Goal: Transaction & Acquisition: Purchase product/service

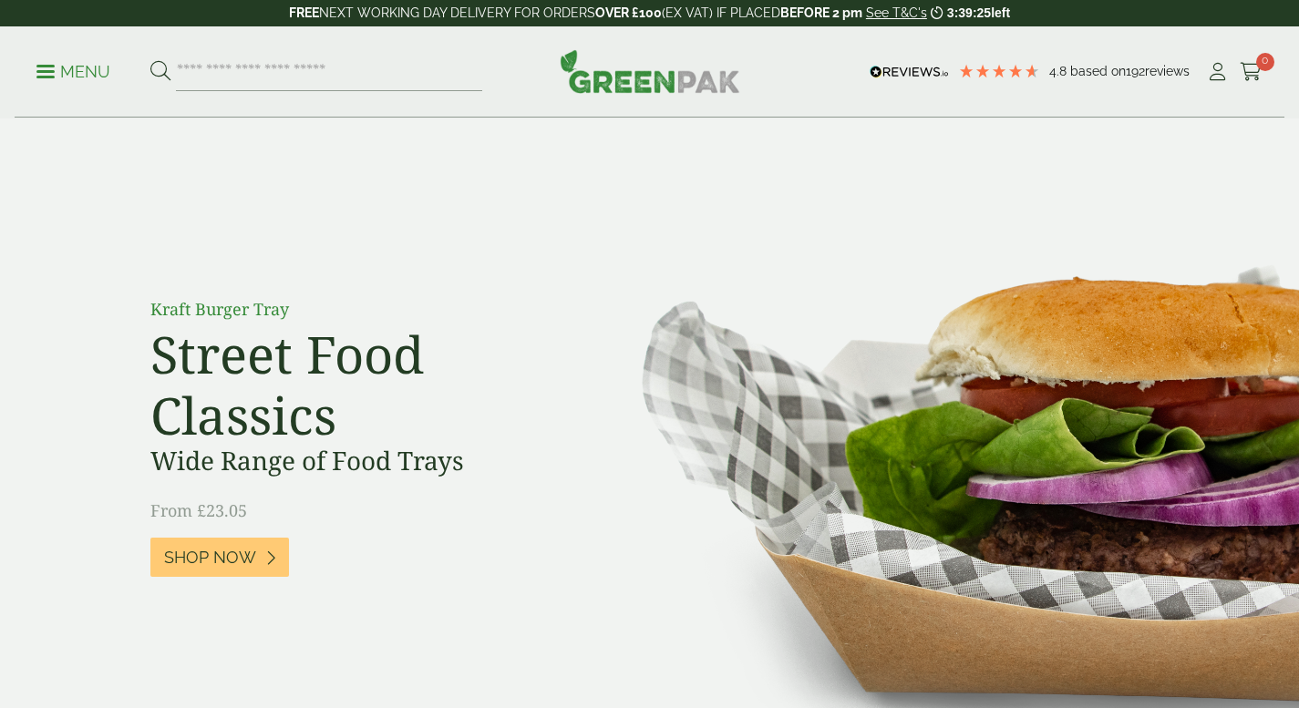
click at [228, 554] on span "Shop Now" at bounding box center [210, 558] width 92 height 20
click at [199, 574] on link "Shop Now" at bounding box center [219, 557] width 139 height 39
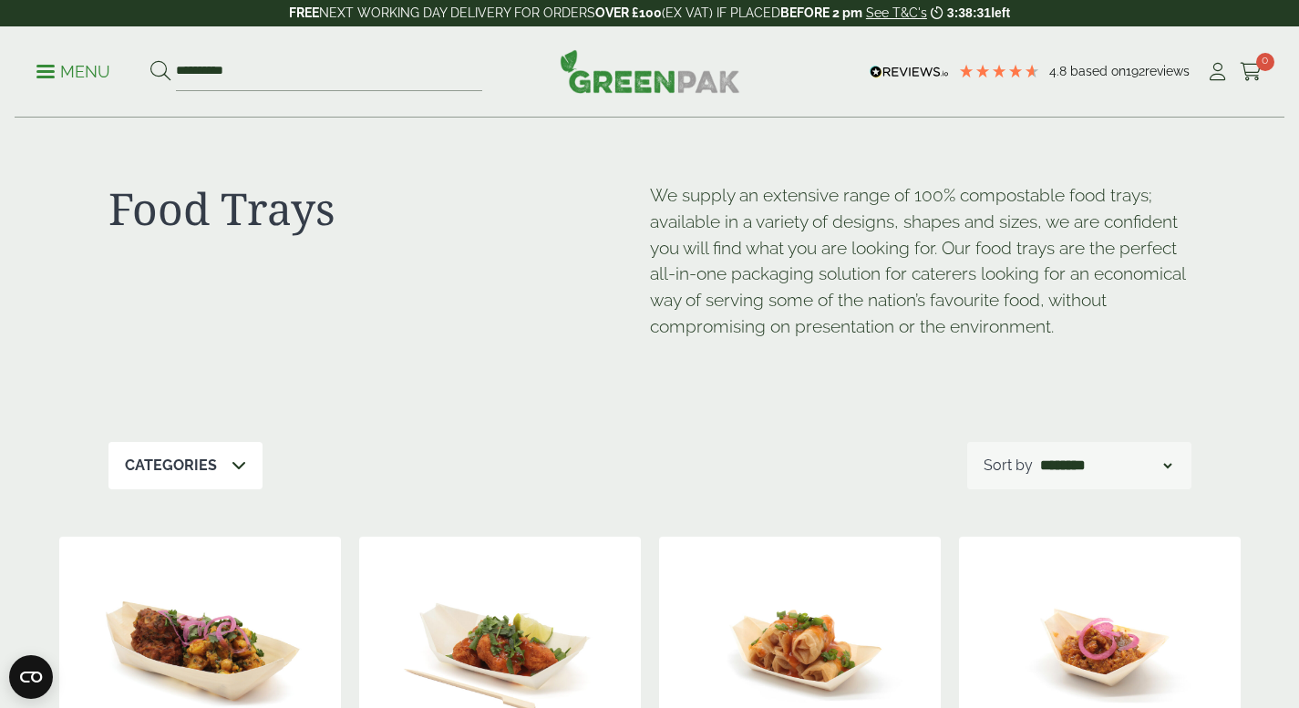
click at [169, 64] on icon at bounding box center [160, 71] width 20 height 20
click at [288, 83] on input "**********" at bounding box center [329, 72] width 306 height 38
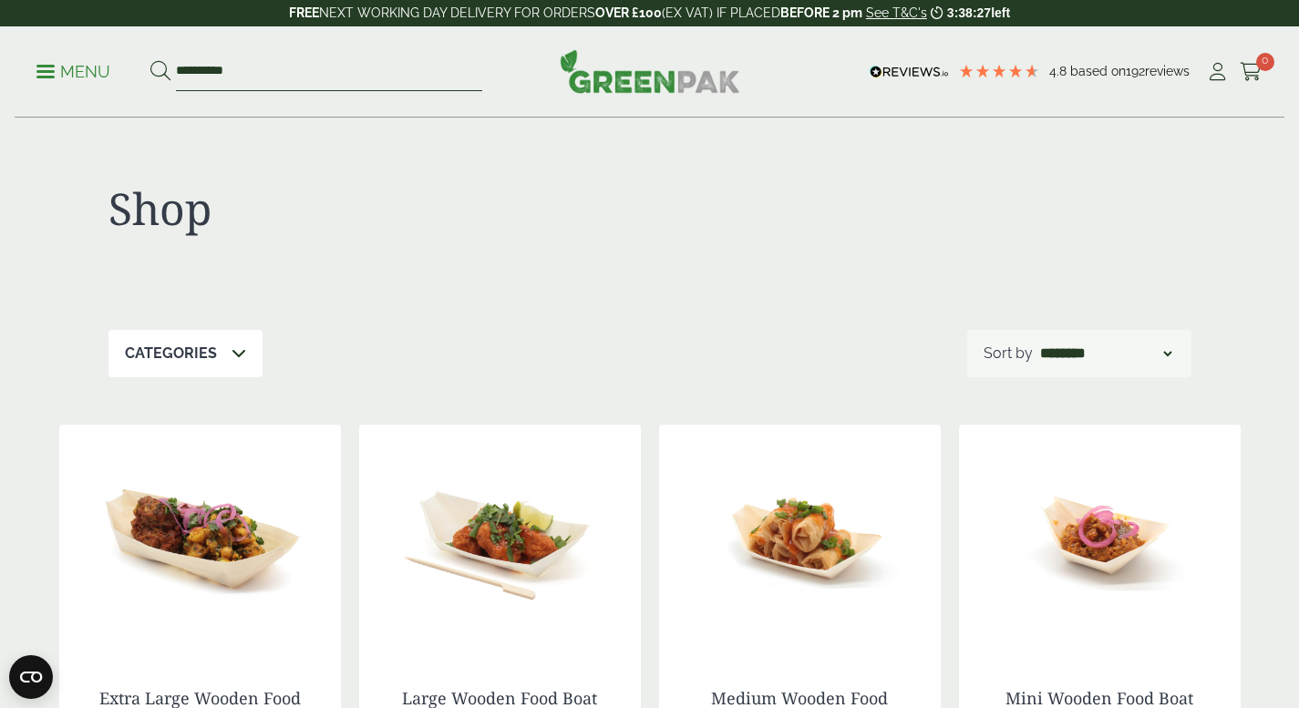
click at [288, 83] on input "**********" at bounding box center [329, 72] width 306 height 38
type input "*"
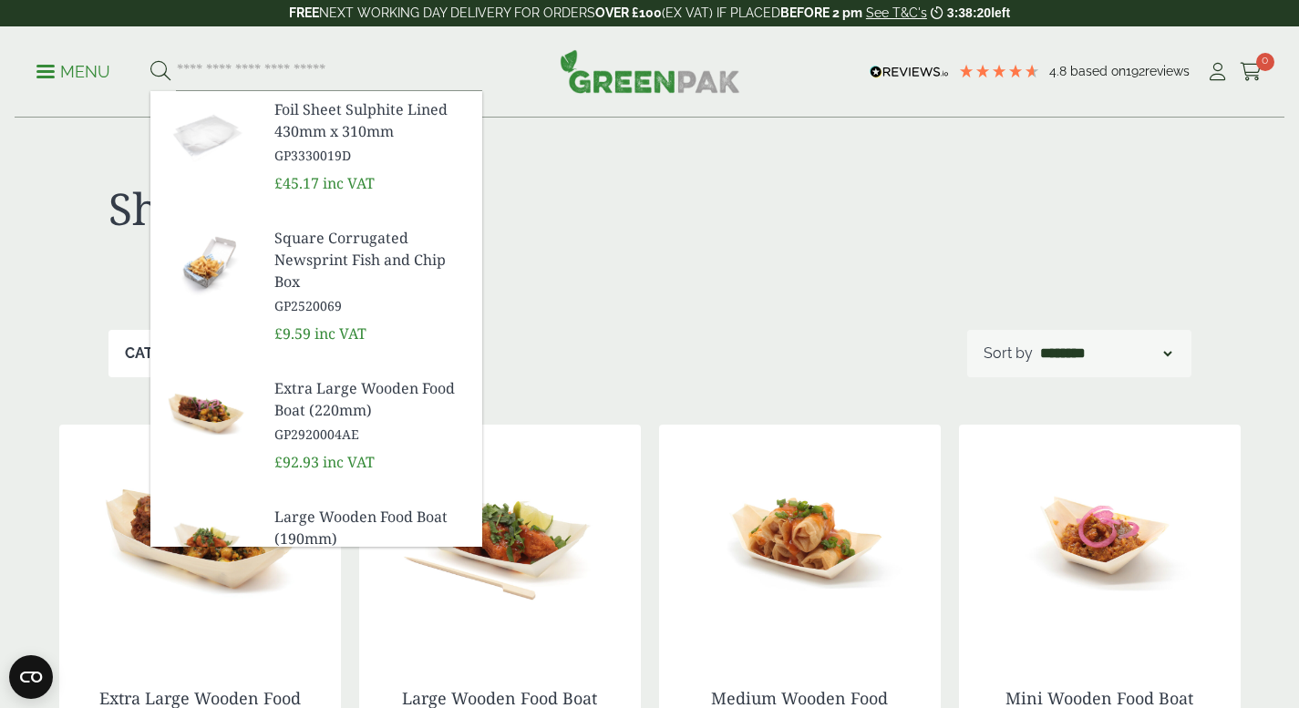
click at [736, 353] on div "Categories Bagasse (2) Baguette Trays (2) Bestsellers (14) Carry Packs (4) Chip…" at bounding box center [650, 353] width 1083 height 47
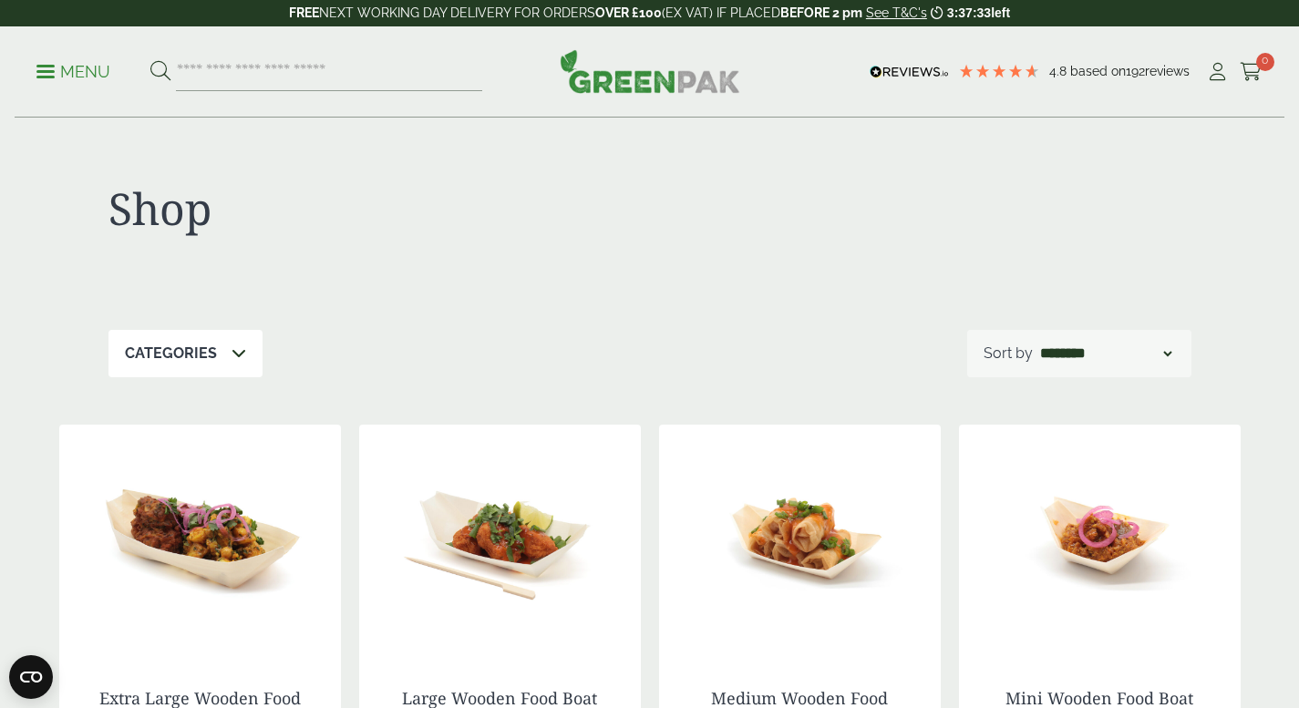
click at [49, 65] on link "Menu" at bounding box center [73, 70] width 74 height 18
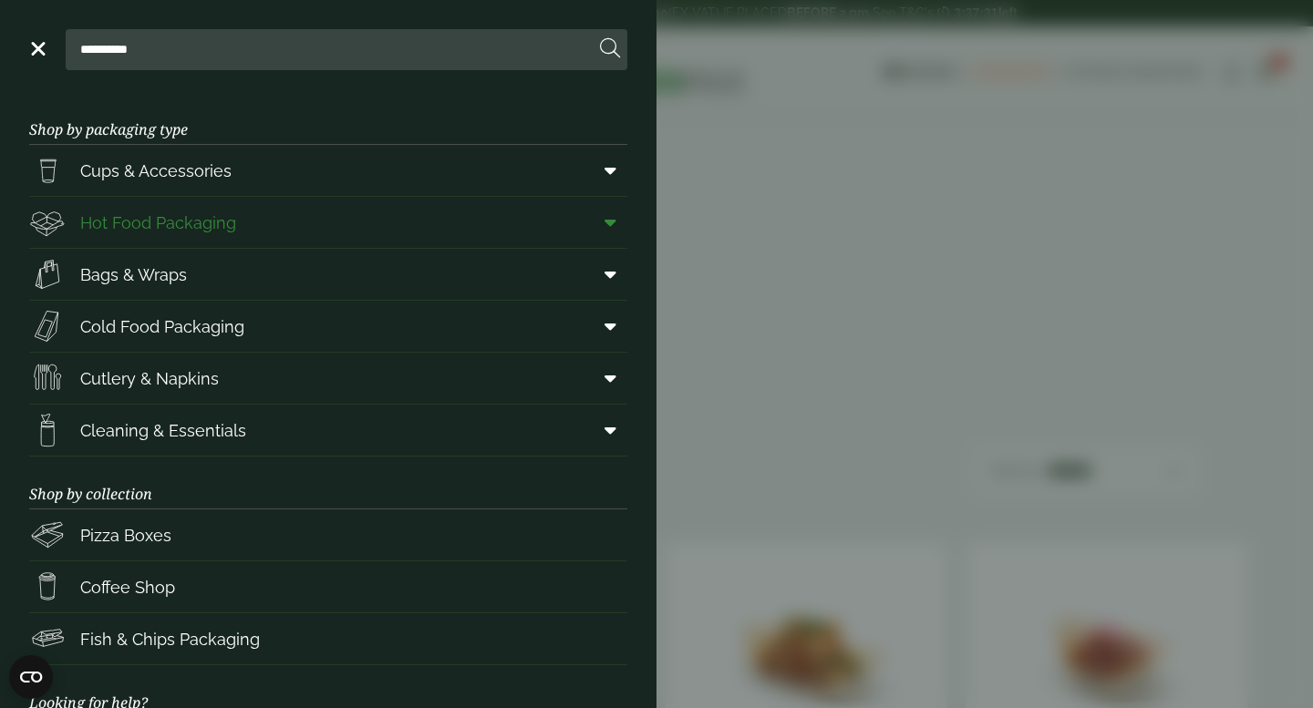
click at [197, 228] on span "Hot Food Packaging" at bounding box center [158, 223] width 156 height 25
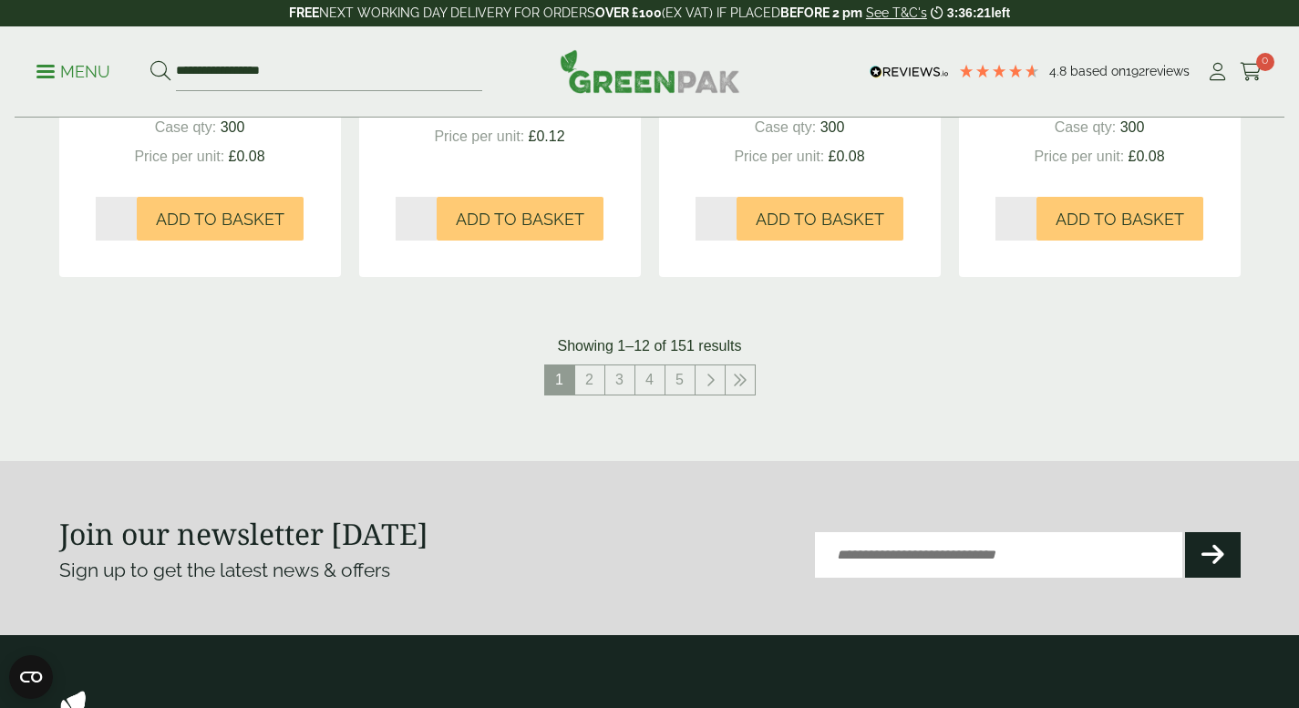
scroll to position [2049, 0]
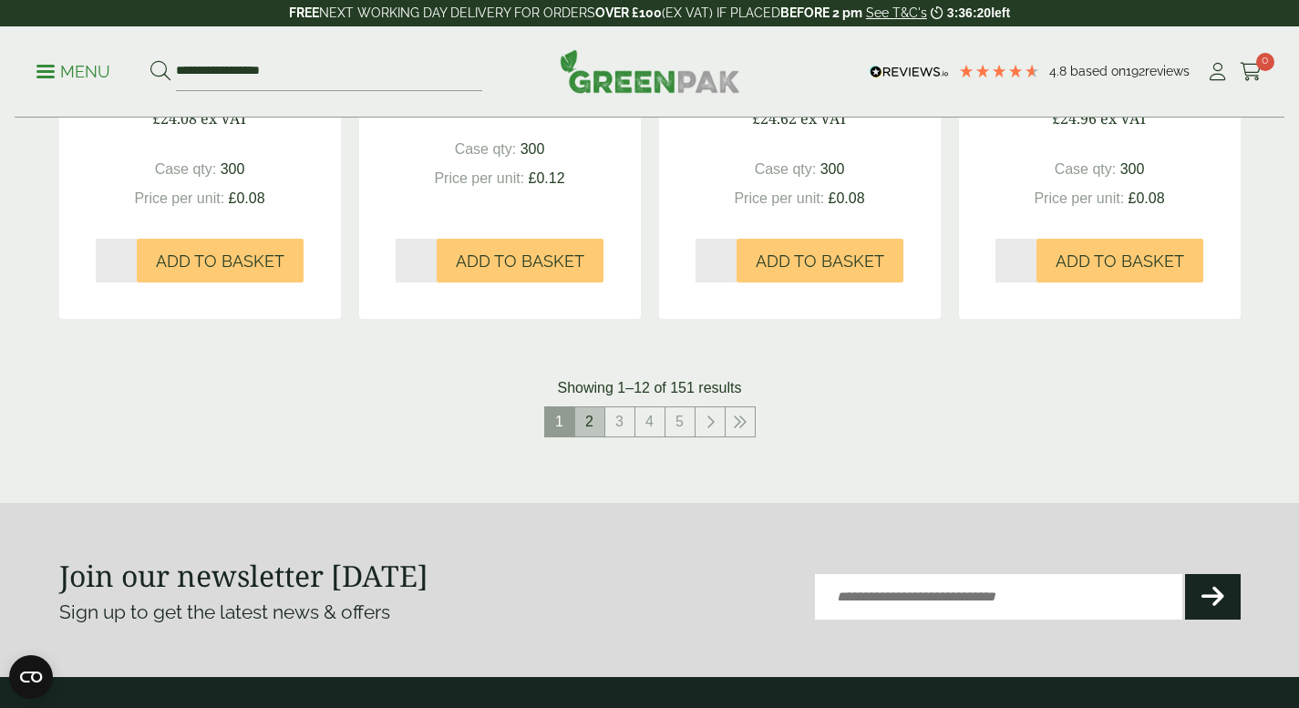
click at [583, 428] on link "2" at bounding box center [589, 422] width 29 height 29
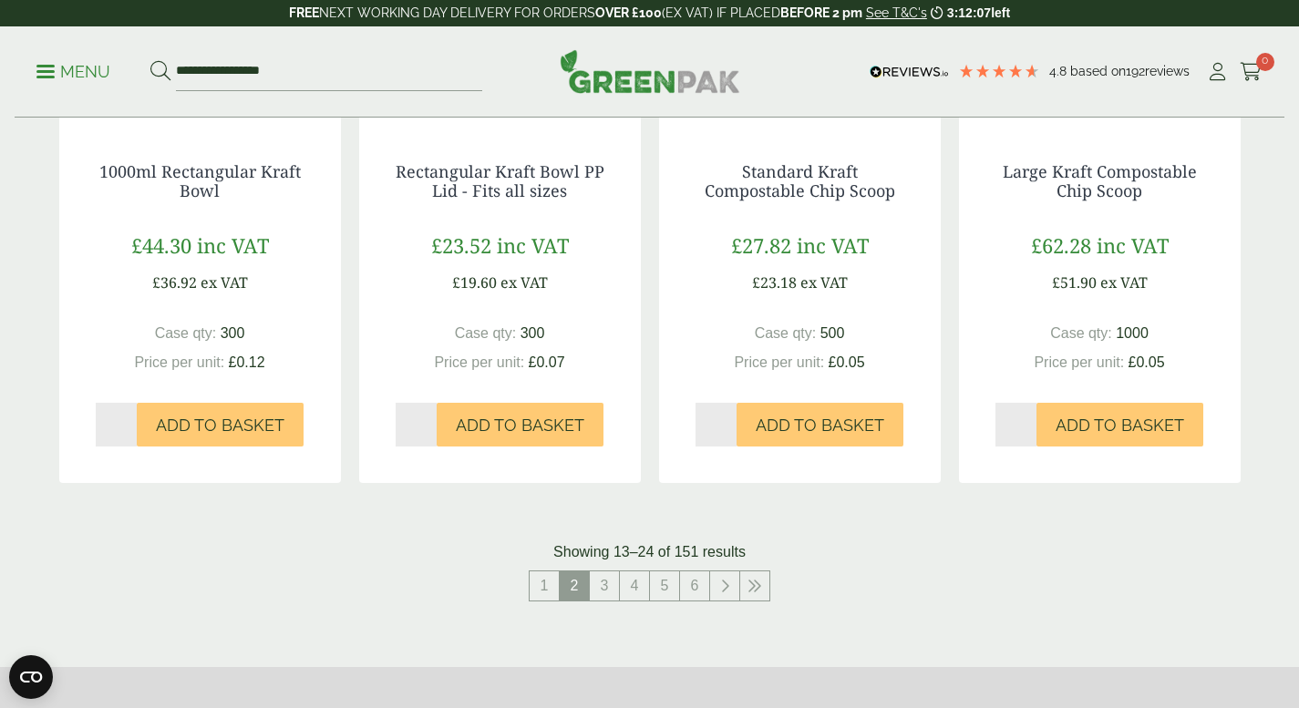
scroll to position [1875, 0]
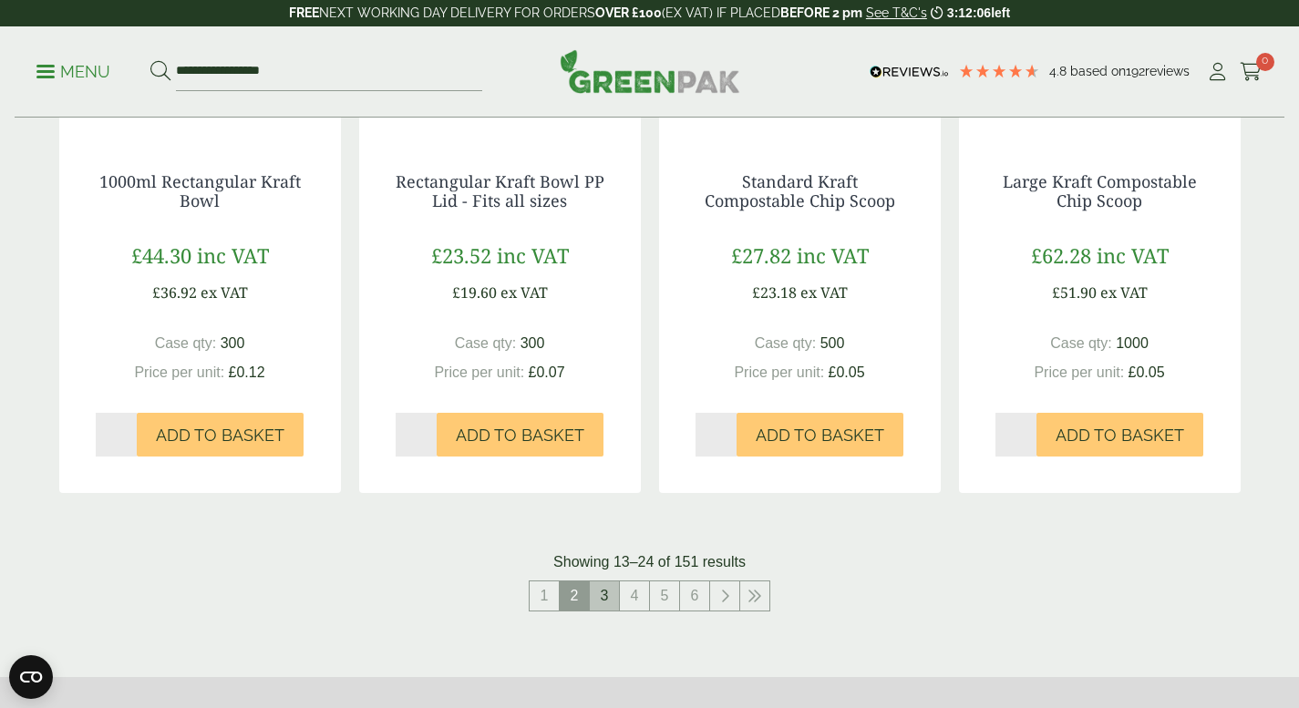
click at [613, 590] on link "3" at bounding box center [604, 596] width 29 height 29
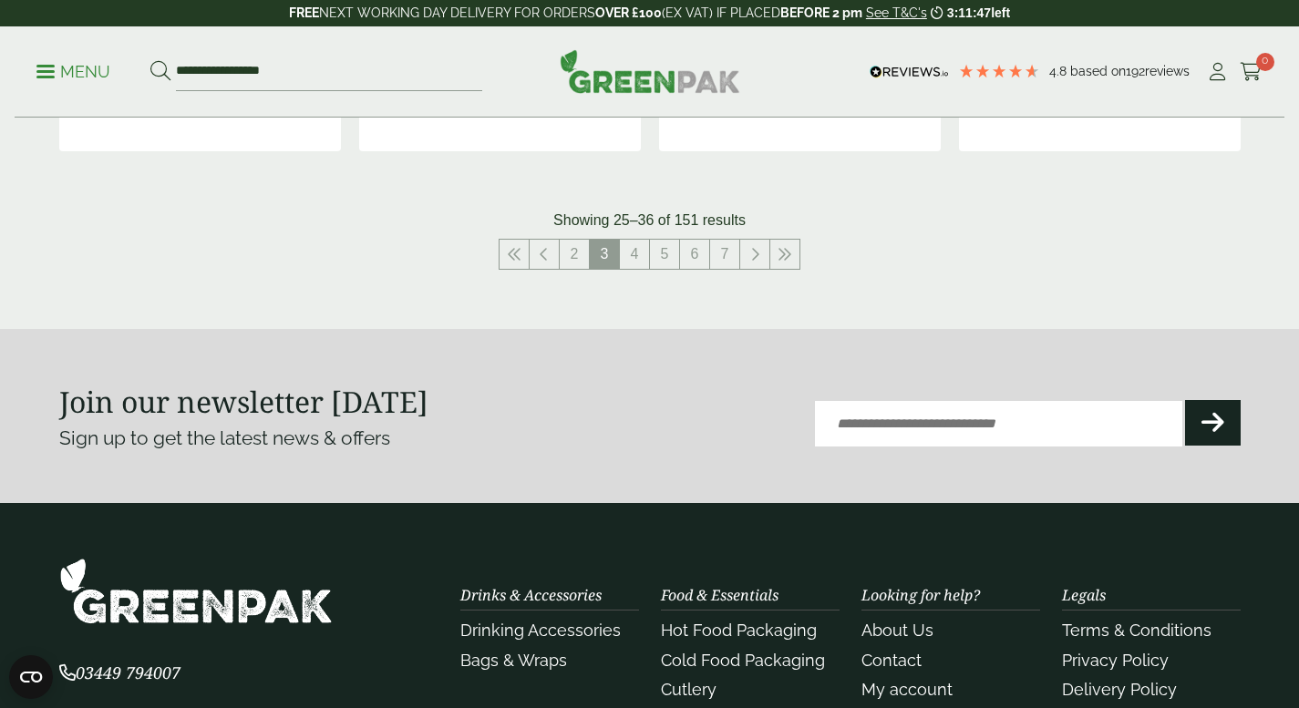
scroll to position [2197, 0]
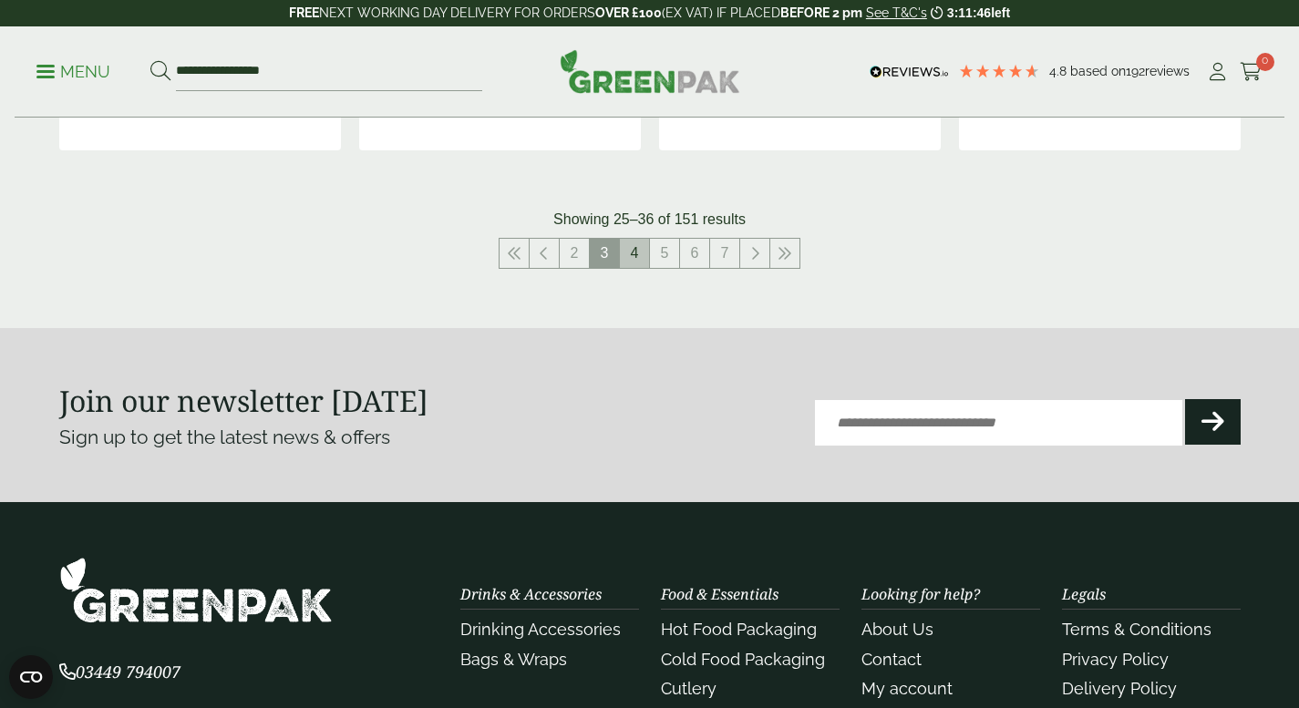
click at [636, 254] on link "4" at bounding box center [634, 253] width 29 height 29
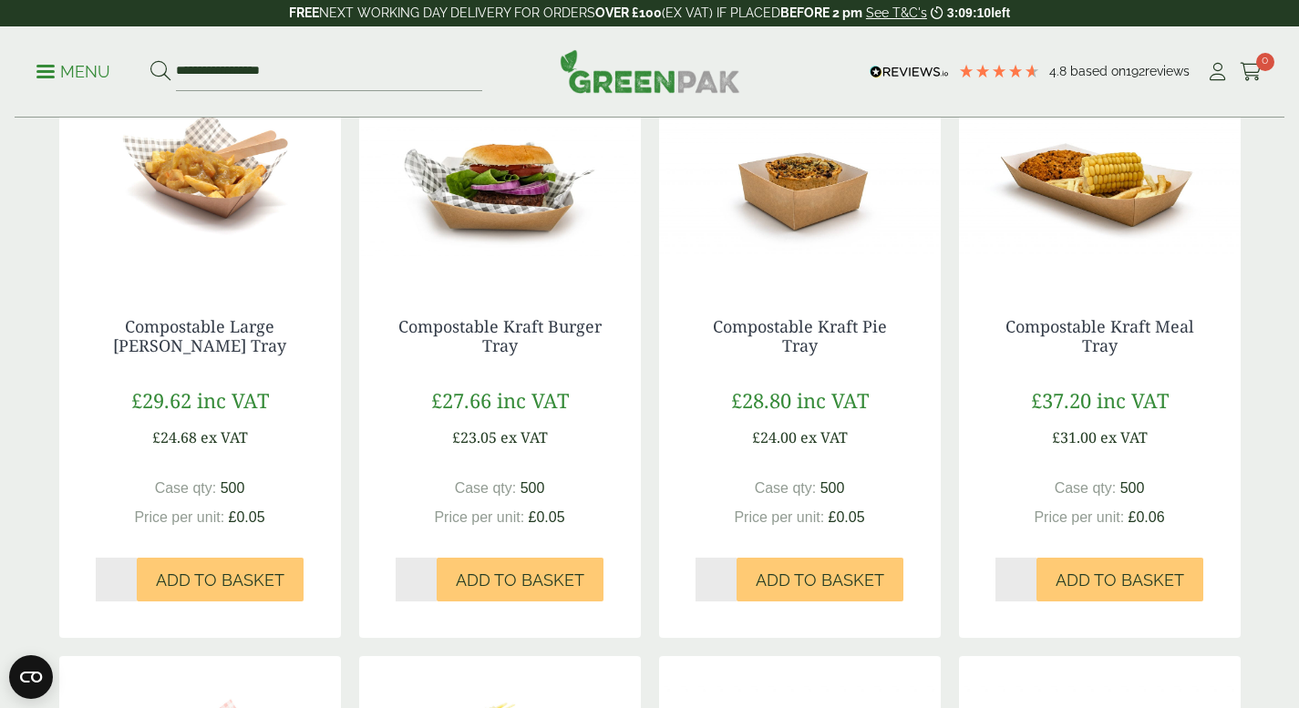
scroll to position [336, 0]
